Goal: Task Accomplishment & Management: Use online tool/utility

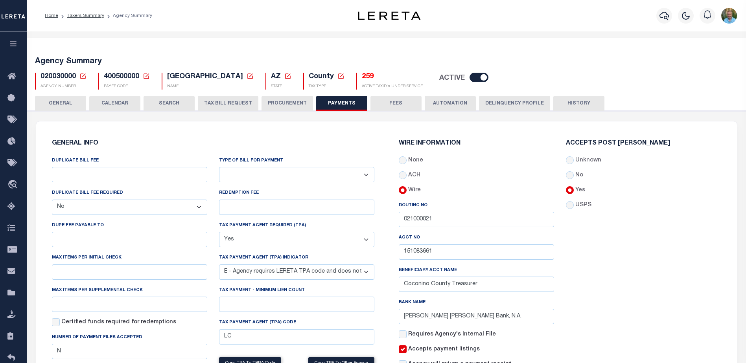
select select "false"
select select "true"
select select "5"
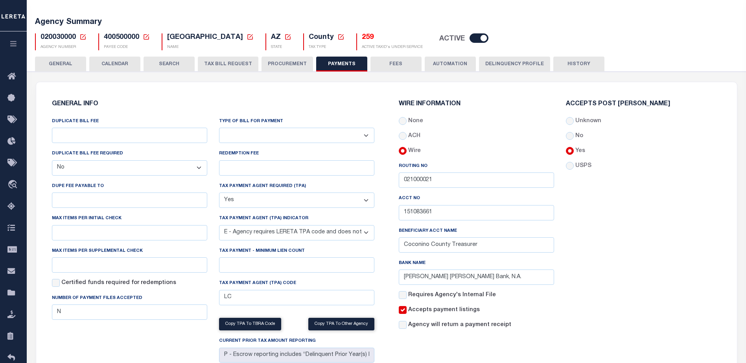
scroll to position [39, 0]
click at [13, 44] on icon "button" at bounding box center [13, 43] width 9 height 7
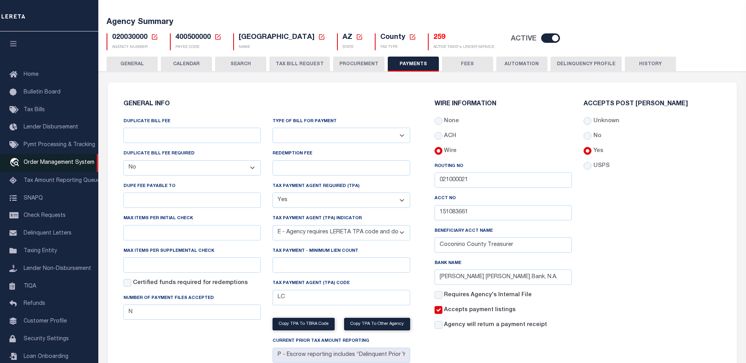
click at [51, 163] on span "Order Management System" at bounding box center [59, 163] width 71 height 6
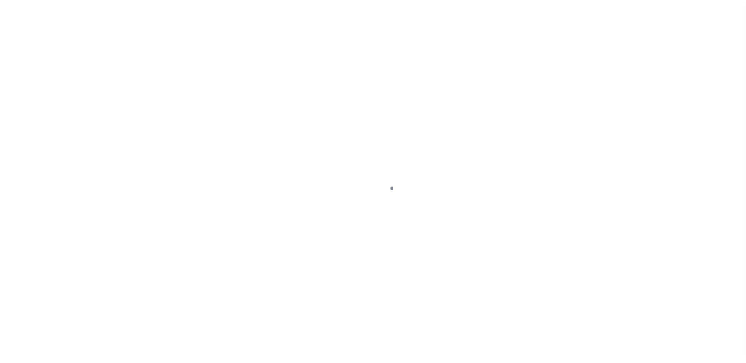
scroll to position [20, 0]
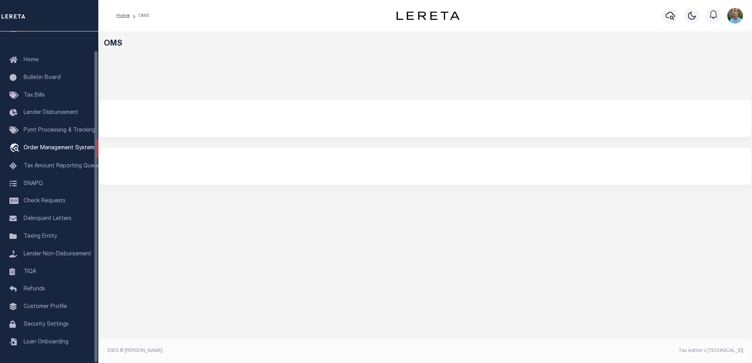
select select "200"
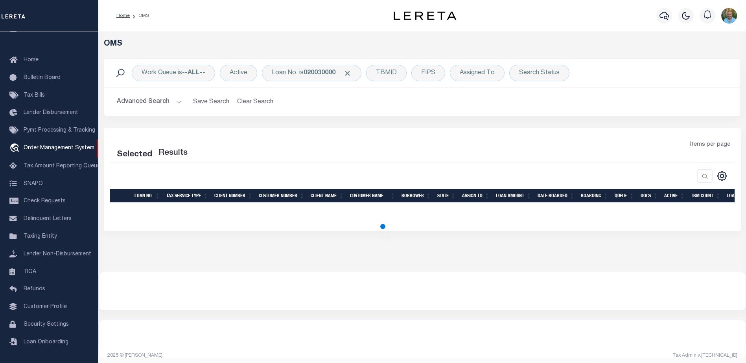
select select "200"
